Goal: Task Accomplishment & Management: Use online tool/utility

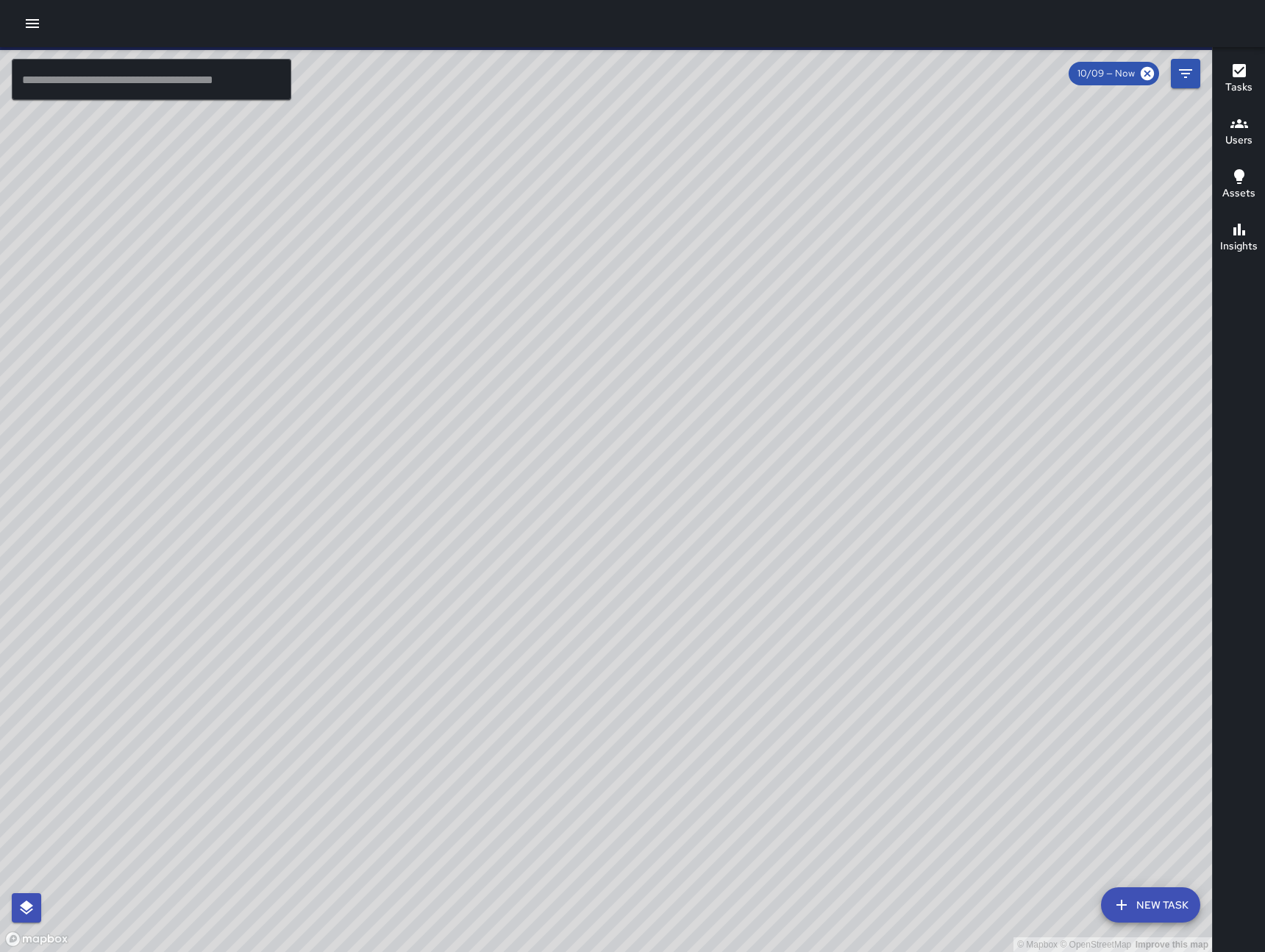
click at [25, 28] on icon "button" at bounding box center [33, 24] width 18 height 18
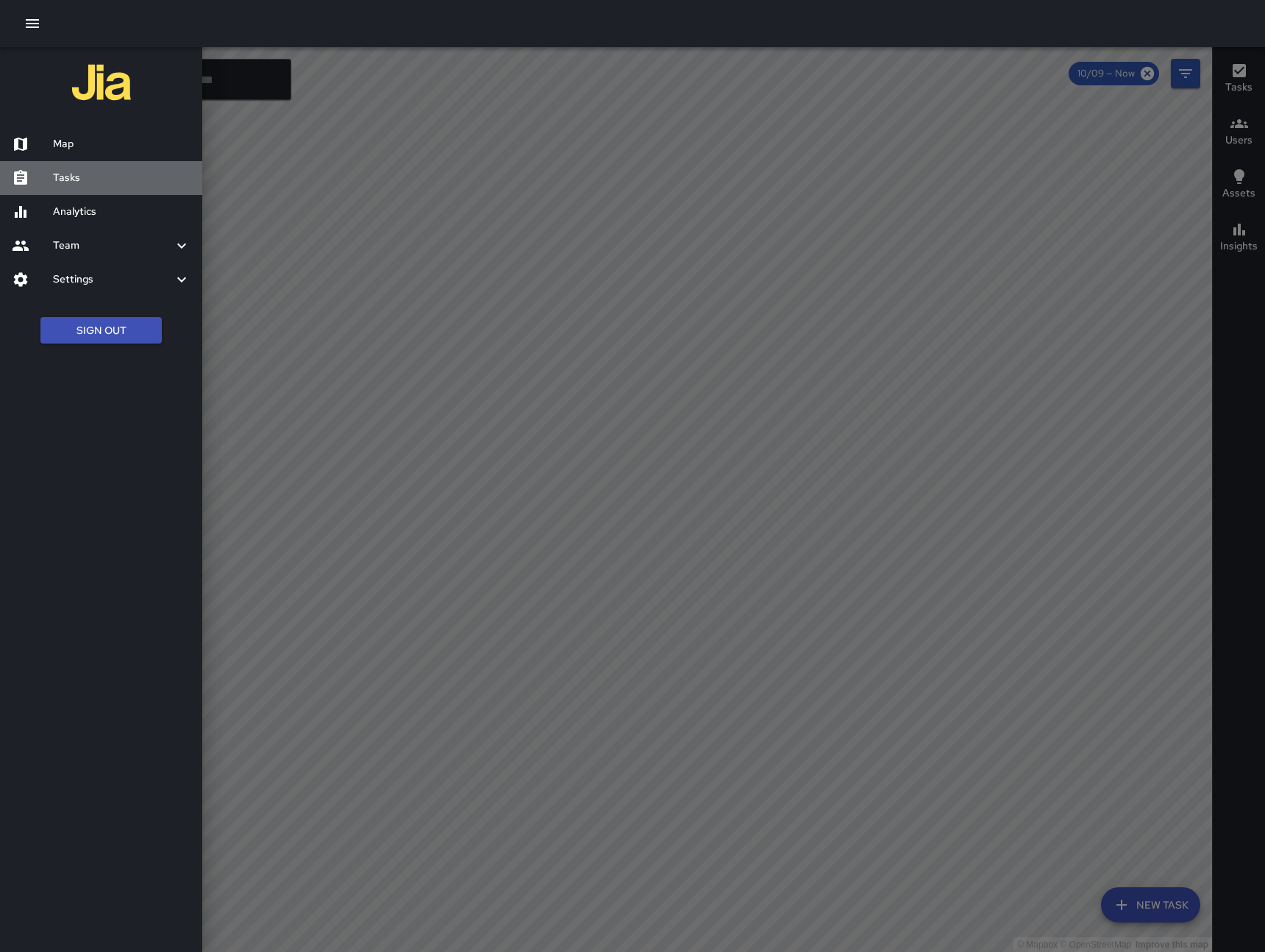
click at [79, 182] on h6 "Tasks" at bounding box center [122, 178] width 138 height 16
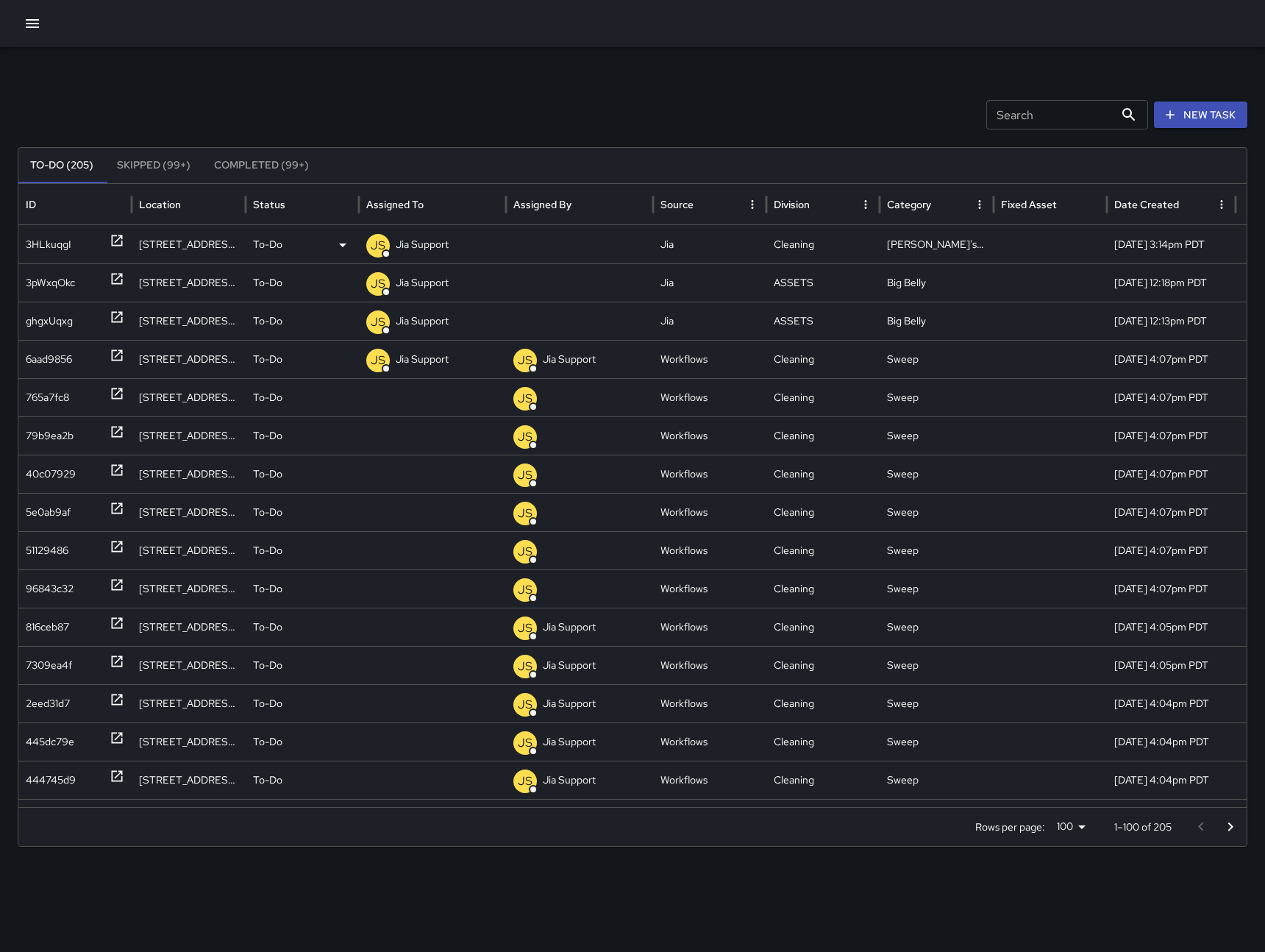
click at [71, 251] on div "3HLkuqgI" at bounding box center [75, 244] width 99 height 38
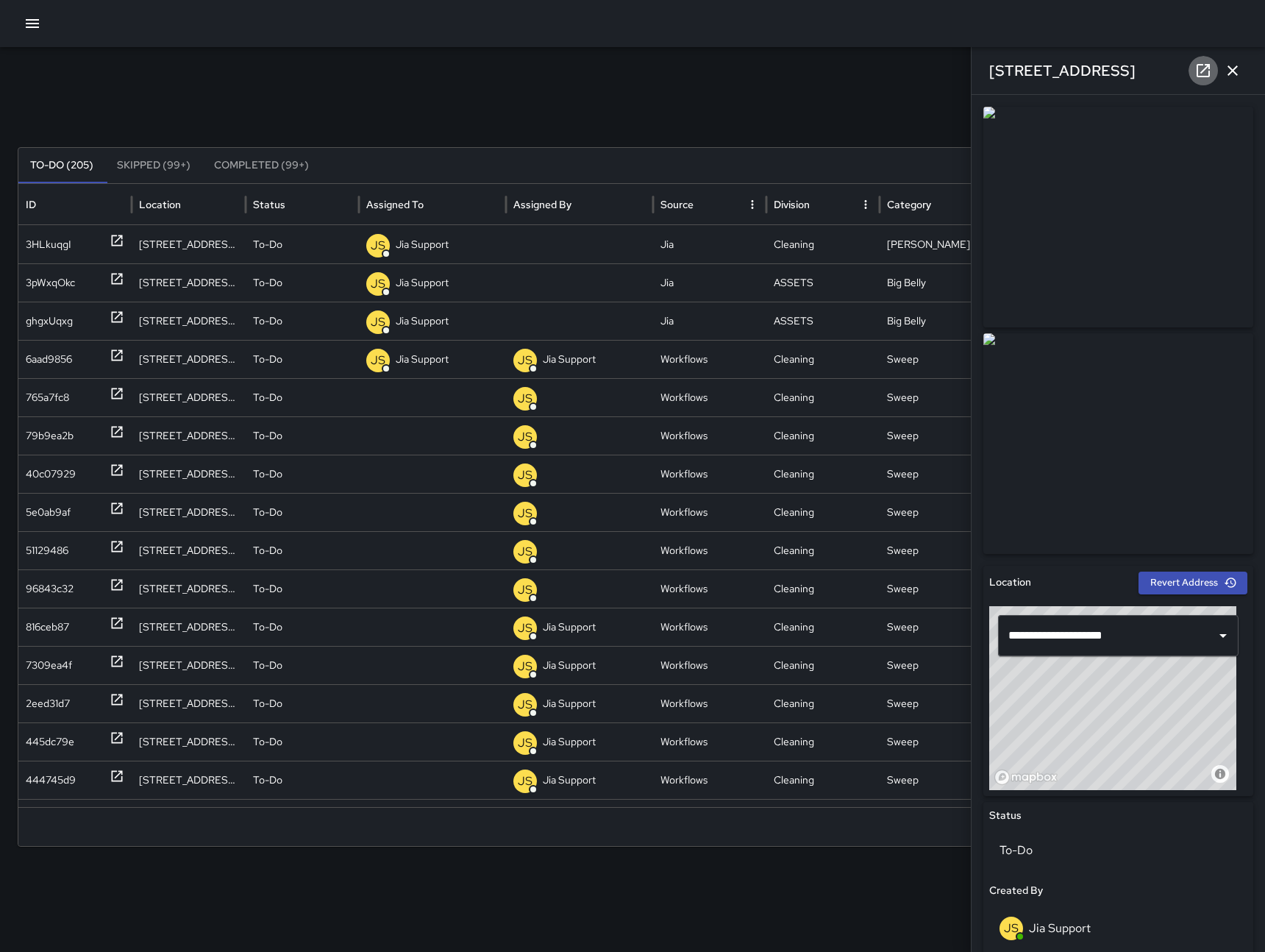
click at [1203, 68] on icon at bounding box center [1203, 71] width 18 height 18
click at [1231, 73] on icon "button" at bounding box center [1233, 71] width 18 height 18
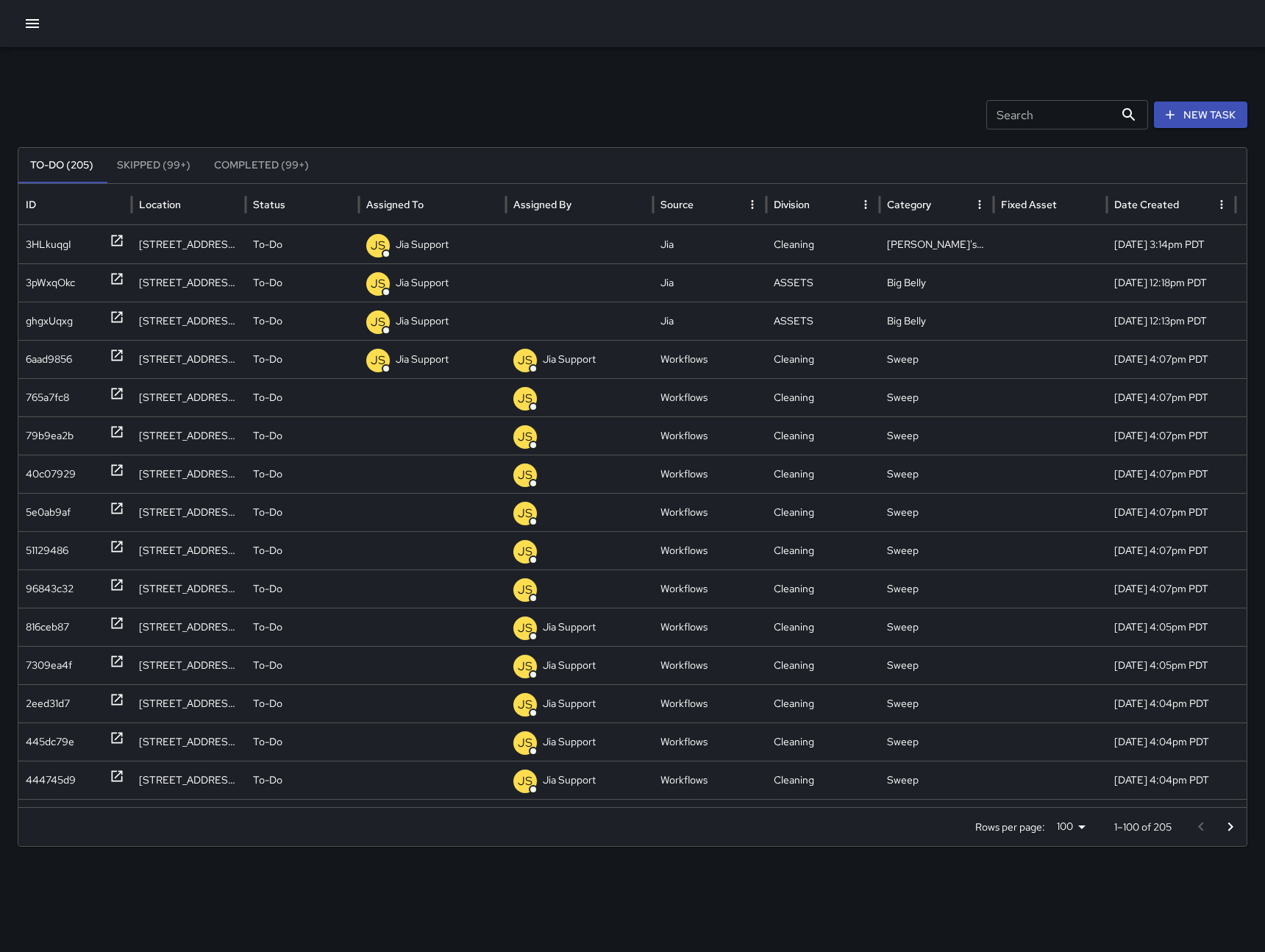
click at [762, 95] on div "Search Search New Task To-Do (205) Skipped (99+) Completed (99+) ID Location St…" at bounding box center [632, 464] width 1265 height 835
click at [28, 21] on icon "button" at bounding box center [33, 24] width 18 height 18
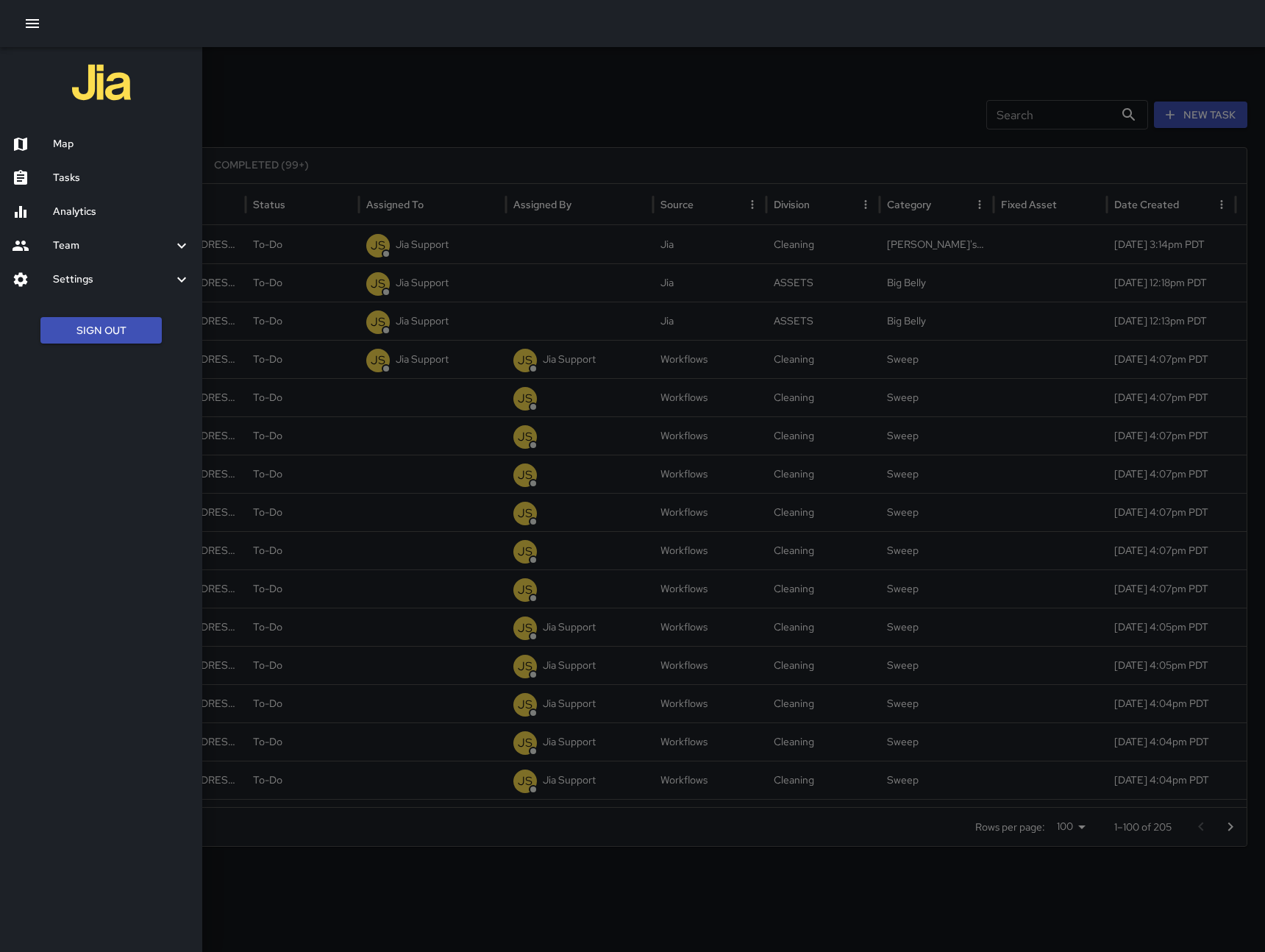
click at [465, 90] on div at bounding box center [632, 476] width 1265 height 952
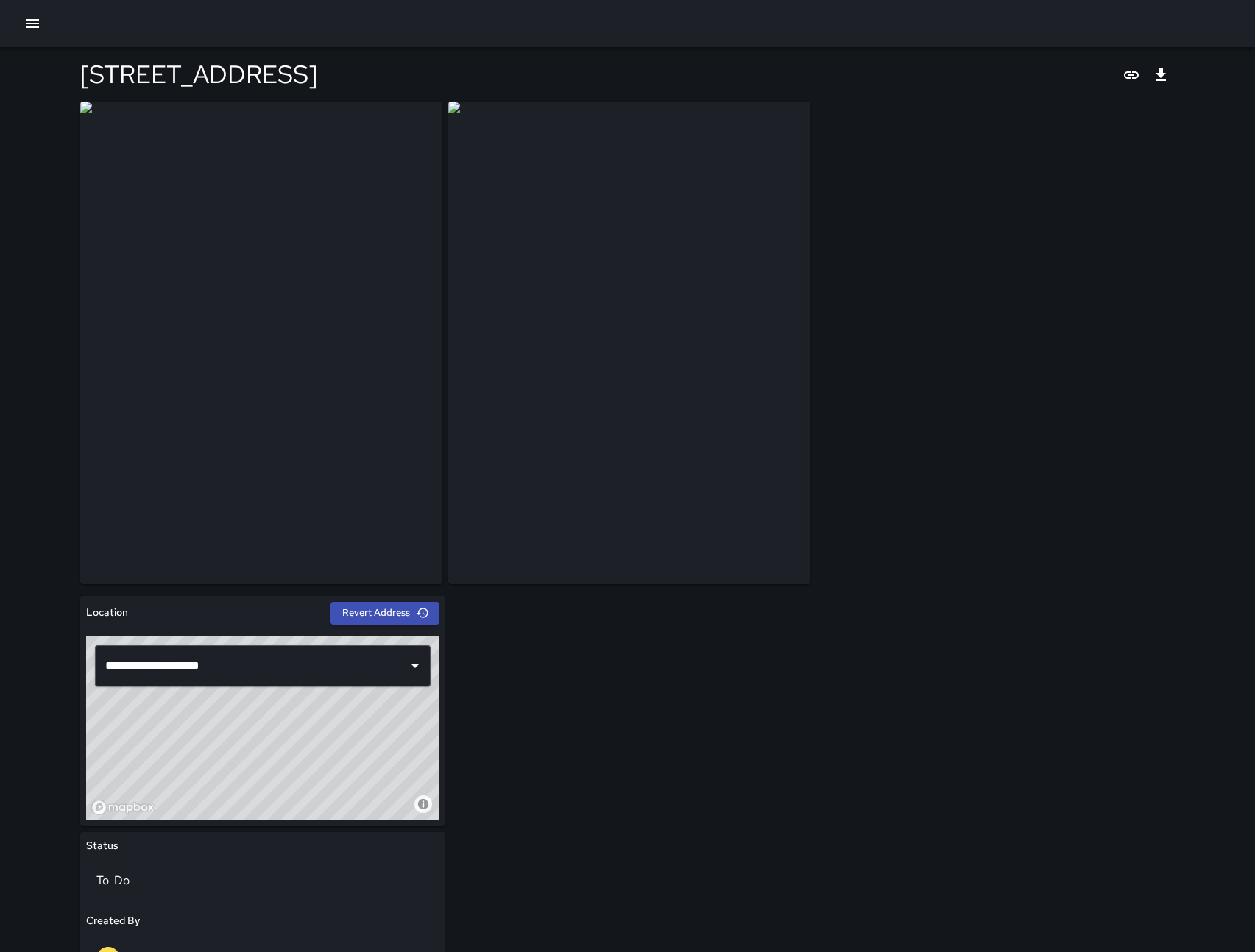
click at [998, 259] on div "**********" at bounding box center [628, 796] width 1095 height 1390
click at [995, 70] on div "[STREET_ADDRESS]" at bounding box center [628, 74] width 1095 height 55
